Goal: Task Accomplishment & Management: Use online tool/utility

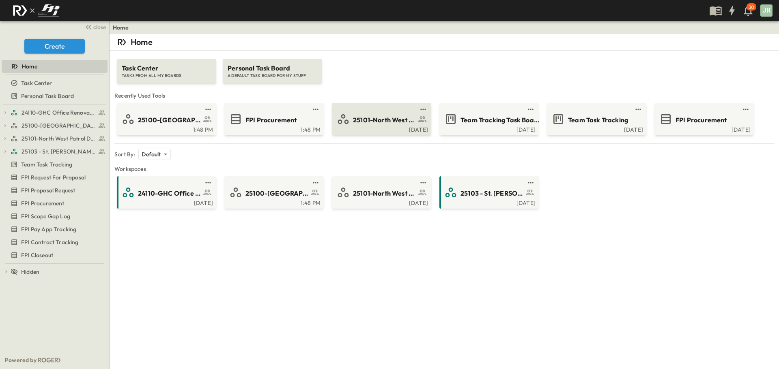
click at [388, 117] on span "25101-North West Patrol Division" at bounding box center [384, 120] width 63 height 9
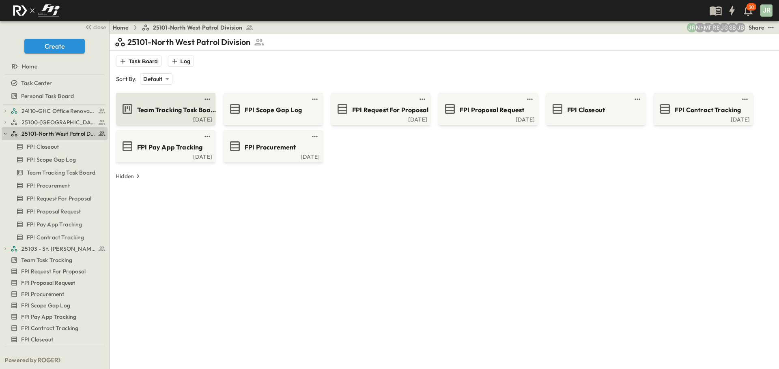
click at [175, 115] on div "Team Tracking Task Board" at bounding box center [165, 109] width 88 height 13
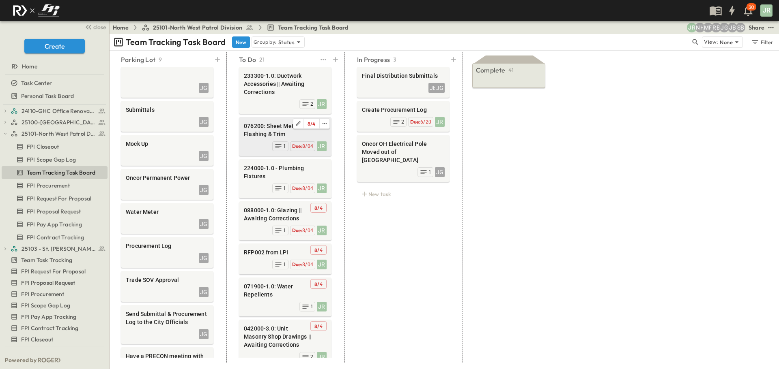
click at [275, 122] on div "8 / 4" at bounding box center [285, 123] width 83 height 11
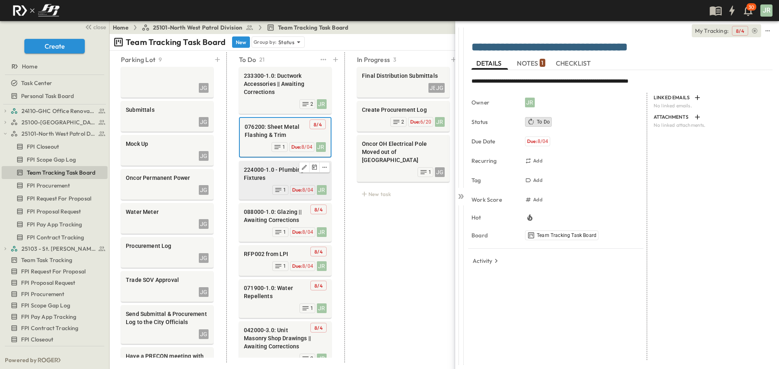
click at [264, 168] on span "224000-1.0 - Plumbing Fixtures" at bounding box center [285, 174] width 83 height 16
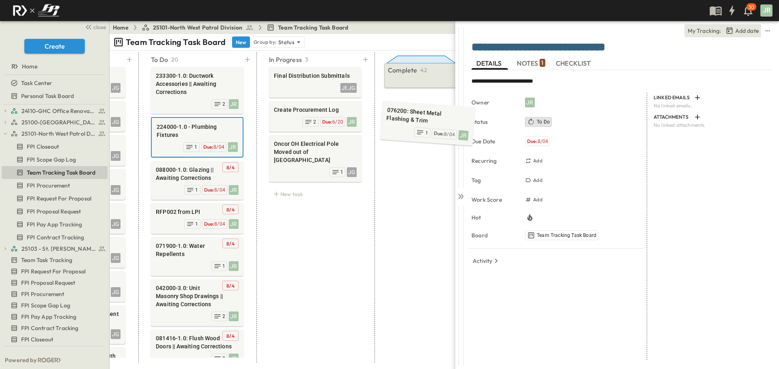
scroll to position [0, 97]
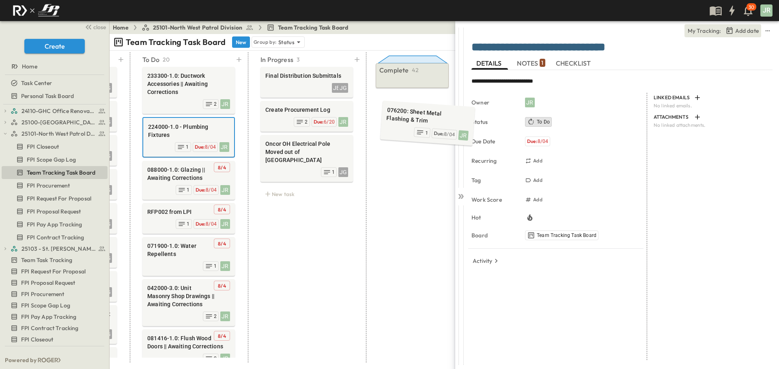
drag, startPoint x: 273, startPoint y: 136, endPoint x: 408, endPoint y: 92, distance: 141.8
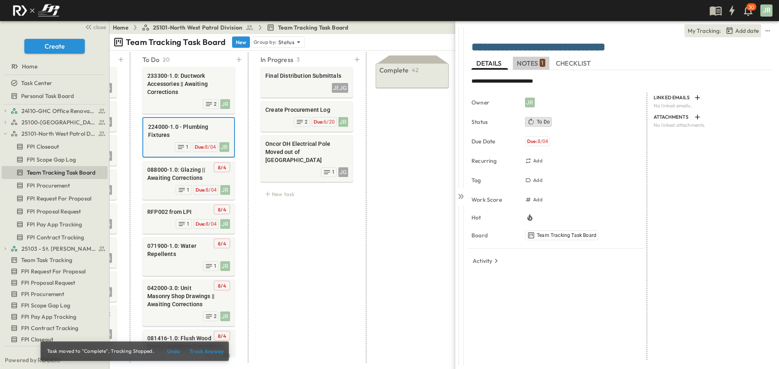
click at [518, 63] on span "NOTES 1" at bounding box center [531, 63] width 28 height 7
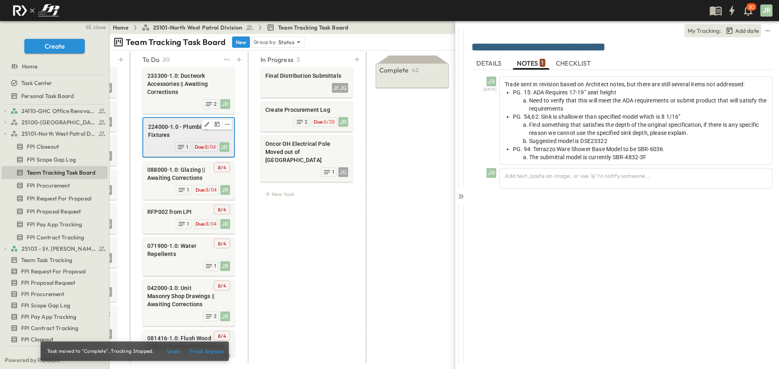
click at [190, 129] on span "224000-1.0 - Plumbing Fixtures" at bounding box center [188, 131] width 81 height 16
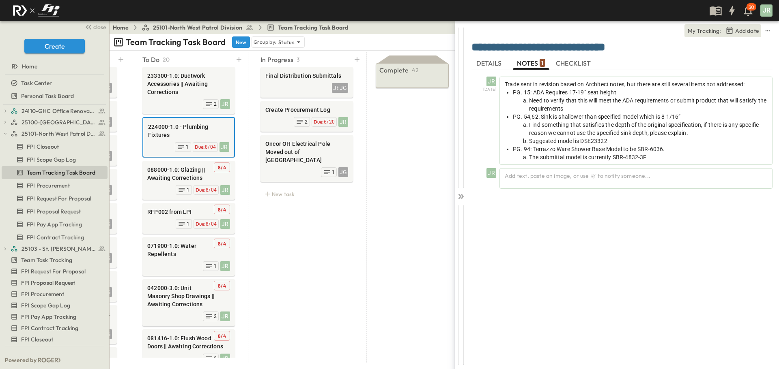
scroll to position [0, 3]
click at [519, 177] on div "Add text, paste an image, or use '@' to notify someone..." at bounding box center [635, 178] width 273 height 21
click at [760, 217] on icon at bounding box center [762, 218] width 10 height 10
click at [205, 146] on span "8/04" at bounding box center [210, 147] width 11 height 6
click at [205, 145] on span "8/04" at bounding box center [210, 147] width 11 height 6
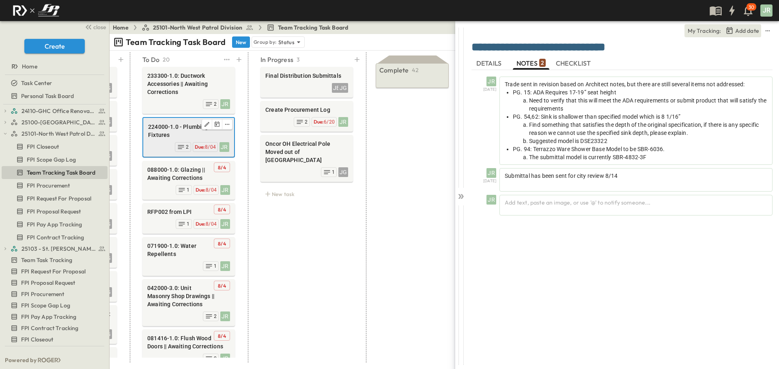
click at [178, 145] on icon at bounding box center [181, 147] width 8 height 8
click at [224, 125] on icon "edit" at bounding box center [227, 124] width 6 height 6
click at [204, 128] on icon "Edit" at bounding box center [207, 124] width 6 height 6
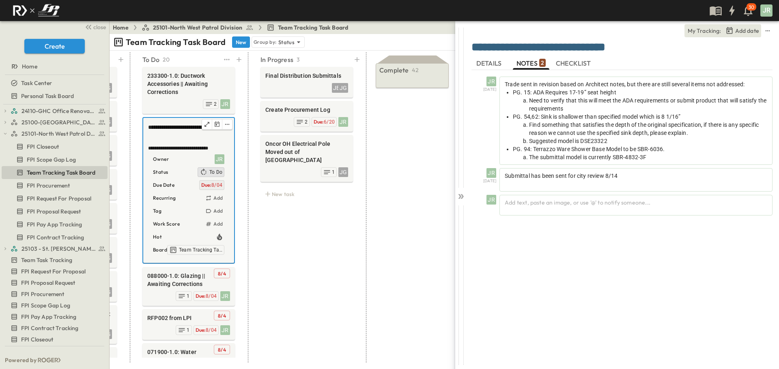
click at [212, 186] on span "8/04" at bounding box center [216, 185] width 11 height 6
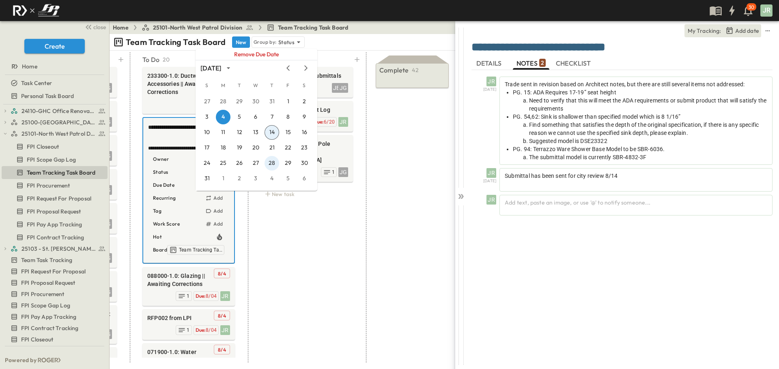
click at [272, 163] on button "28" at bounding box center [271, 163] width 15 height 15
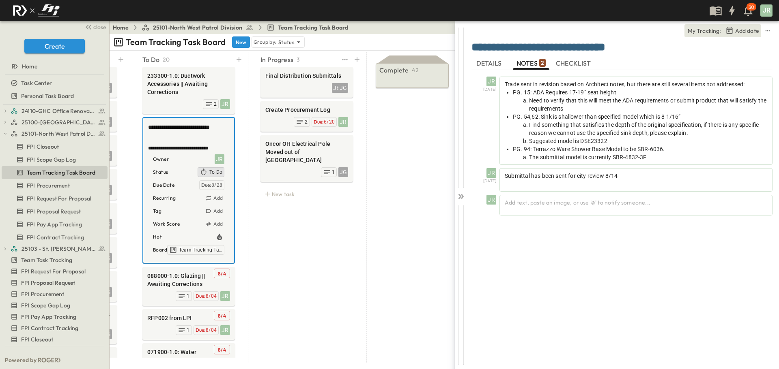
click at [302, 235] on div "In Progress 3 Final Distribution Submittals JB JG Create Procurement Log JR Due…" at bounding box center [307, 207] width 112 height 311
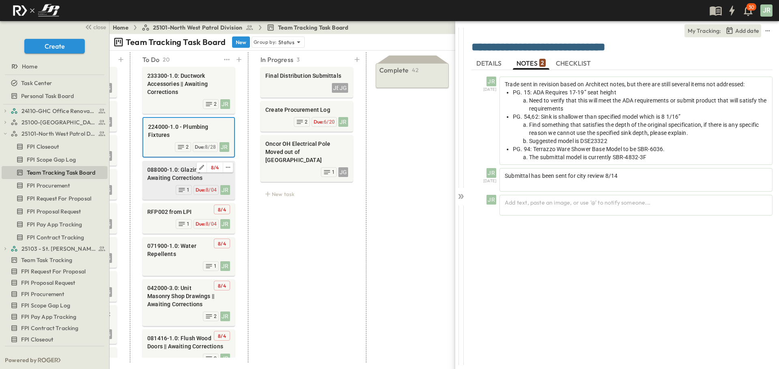
click at [162, 172] on span "088000-1.0: Glazing || Awaiting Corrections" at bounding box center [188, 174] width 83 height 16
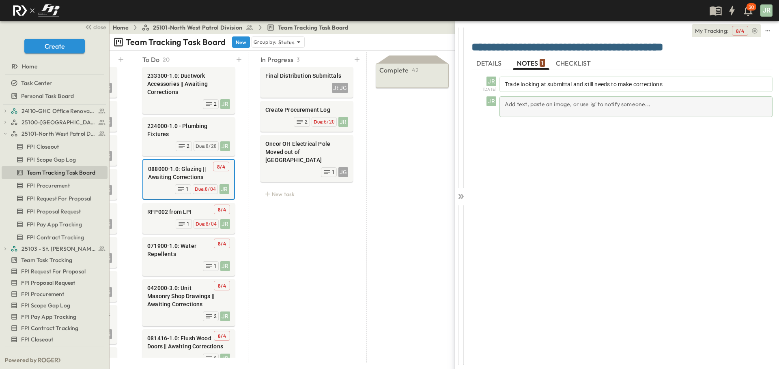
click at [535, 113] on div "Add text, paste an image, or use '@' to notify someone..." at bounding box center [635, 107] width 273 height 21
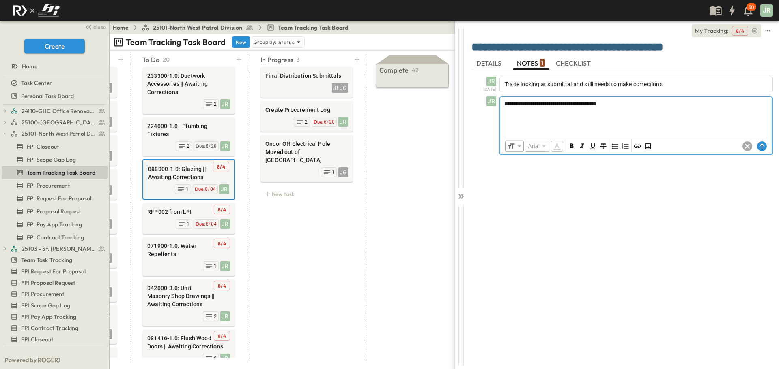
click at [596, 105] on span "**********" at bounding box center [550, 104] width 92 height 6
click at [596, 102] on span "**********" at bounding box center [550, 104] width 92 height 6
click at [596, 101] on span "**********" at bounding box center [550, 104] width 92 height 6
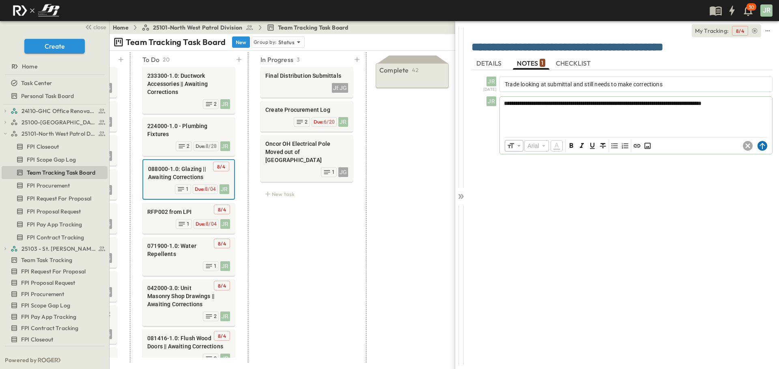
click at [765, 146] on circle at bounding box center [762, 146] width 10 height 10
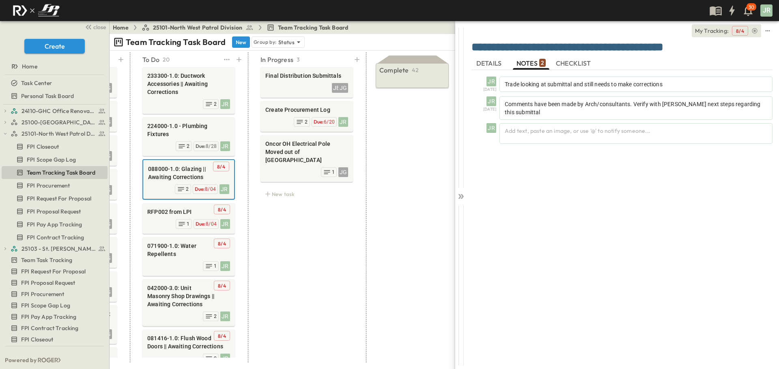
click at [245, 219] on div "Parking Lot 9 JG Submittals [PERSON_NAME] Up JG Oncor Permanent Power JG Water …" at bounding box center [236, 207] width 442 height 311
click at [150, 204] on div "8 / 4" at bounding box center [188, 209] width 83 height 11
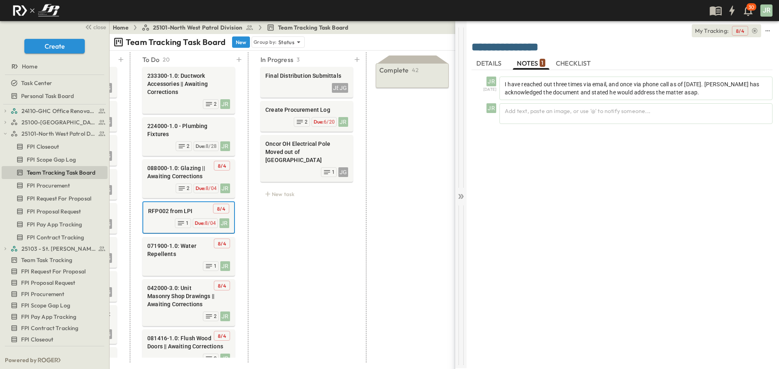
click at [462, 199] on icon at bounding box center [461, 196] width 3 height 5
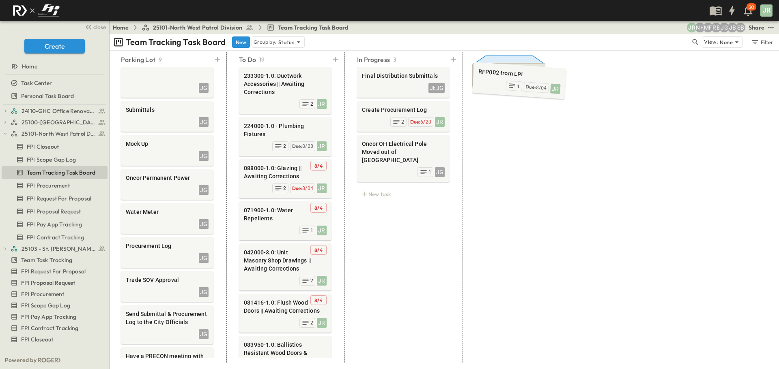
drag, startPoint x: 254, startPoint y: 210, endPoint x: 491, endPoint y: 82, distance: 269.6
click at [51, 195] on span "FPI Request For Proposal" at bounding box center [59, 199] width 64 height 8
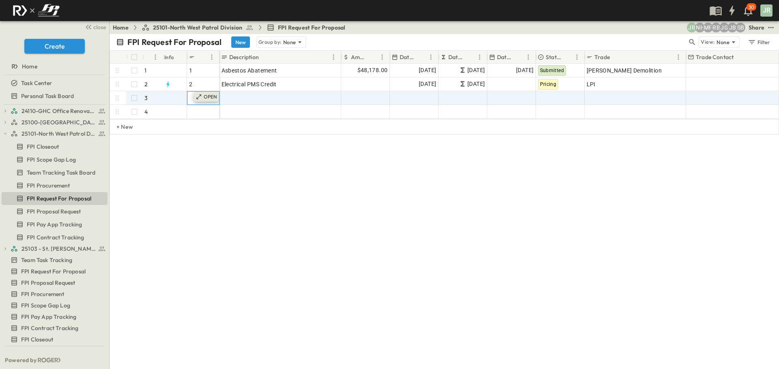
click at [195, 97] on div "OPEN" at bounding box center [206, 97] width 25 height 10
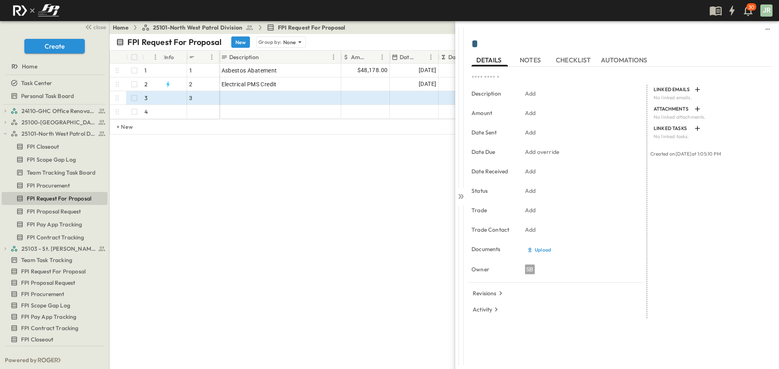
type textarea "*"
click at [246, 98] on span "Add Description" at bounding box center [242, 98] width 42 height 8
type textarea "*"
type textarea "**********"
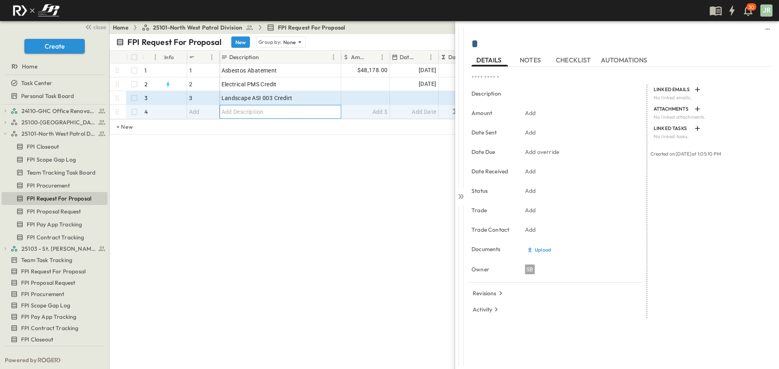
type textarea "**********"
click at [306, 94] on div "Landscape ASI 003 Credirt" at bounding box center [280, 97] width 118 height 11
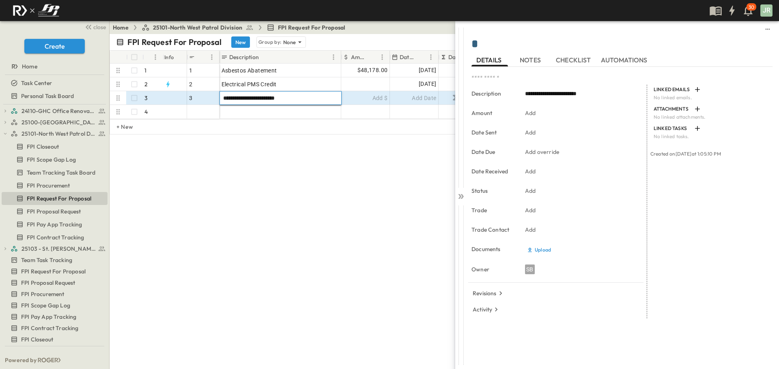
click at [305, 98] on textarea "**********" at bounding box center [280, 98] width 115 height 8
type textarea "**********"
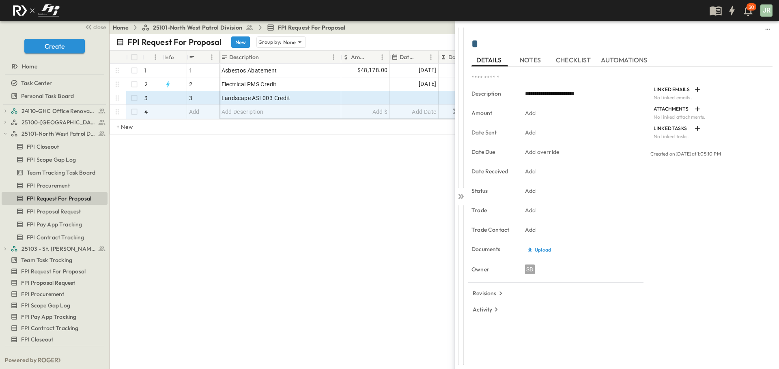
click at [319, 245] on div "FPI Request For Proposal New Group by: None View: None Filter # Info RFP # Desc…" at bounding box center [443, 201] width 669 height 335
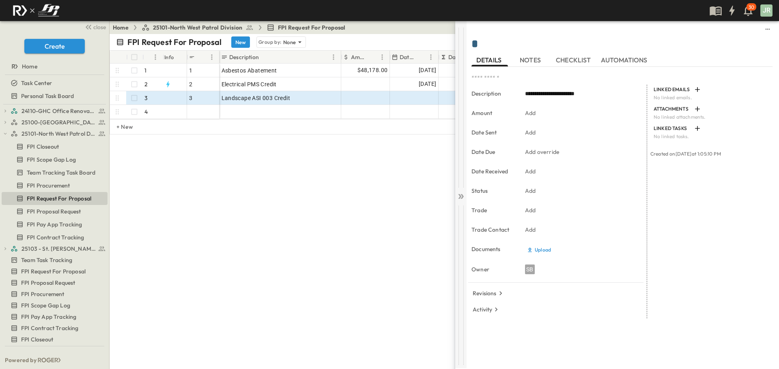
click at [462, 197] on icon at bounding box center [461, 196] width 3 height 5
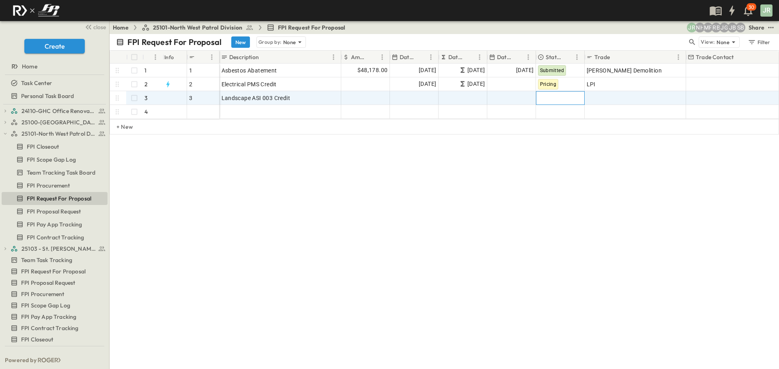
click at [551, 92] on div "Choose" at bounding box center [560, 98] width 48 height 13
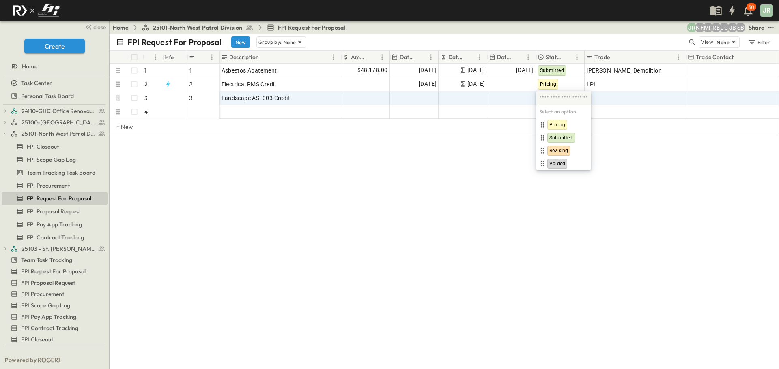
click at [568, 97] on div "Select an option Pricing Submitted Revising Voided To pick up a draggable item,…" at bounding box center [563, 130] width 55 height 79
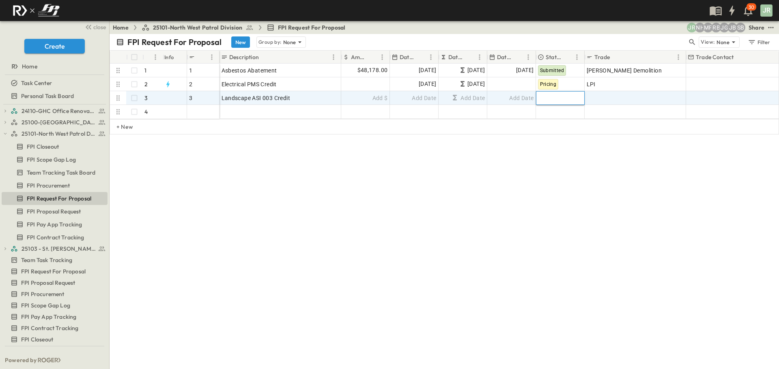
click at [575, 101] on div at bounding box center [559, 98] width 47 height 13
click at [555, 103] on div at bounding box center [559, 98] width 47 height 13
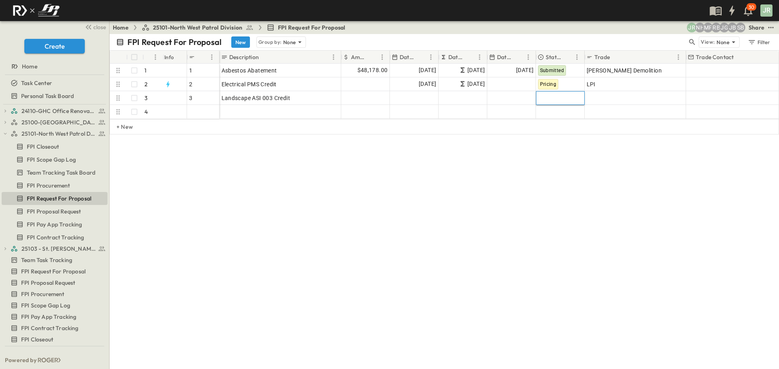
drag, startPoint x: 578, startPoint y: 219, endPoint x: 564, endPoint y: 161, distance: 59.1
click at [578, 217] on div "FPI Request For Proposal New Group by: None View: None Filter # Info RFP # Desc…" at bounding box center [443, 201] width 669 height 335
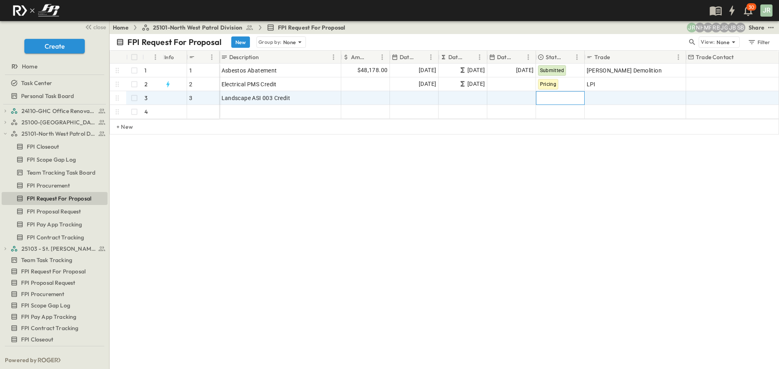
click at [555, 99] on span "Choose" at bounding box center [548, 98] width 20 height 8
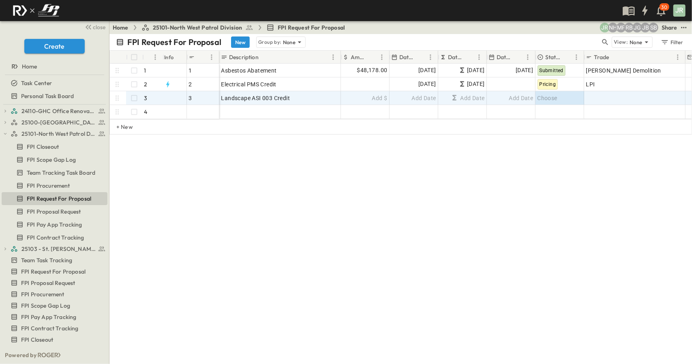
click at [372, 157] on div "# Info RFP # Description Amount Date Sent Date Due Date Received Status Trade T…" at bounding box center [400, 111] width 583 height 122
